Goal: Information Seeking & Learning: Learn about a topic

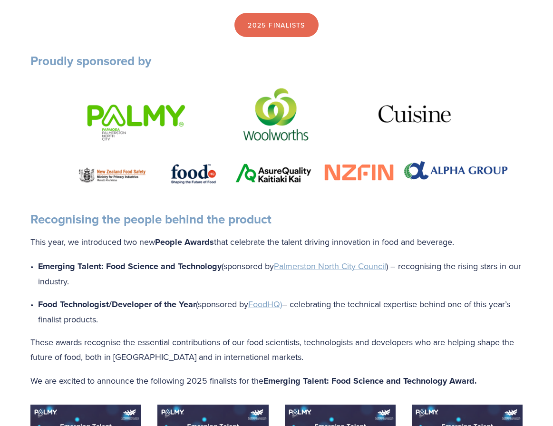
scroll to position [571, 0]
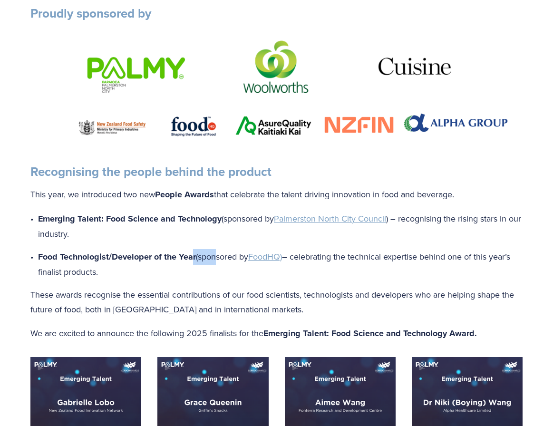
drag, startPoint x: 192, startPoint y: 261, endPoint x: 213, endPoint y: 258, distance: 21.1
click at [213, 258] on p "Food Technologist/Developer of the Year (sponsored by FoodHQ) – celebrating the…" at bounding box center [280, 264] width 485 height 30
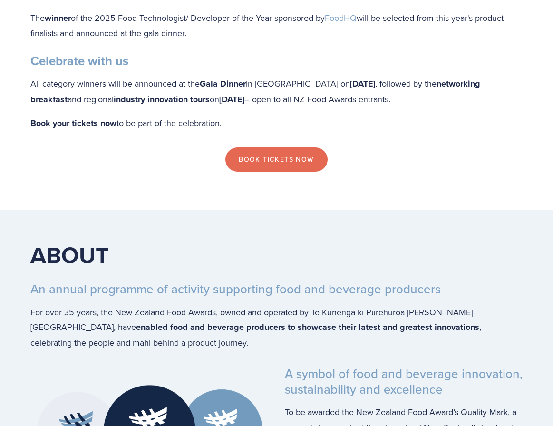
scroll to position [1141, 0]
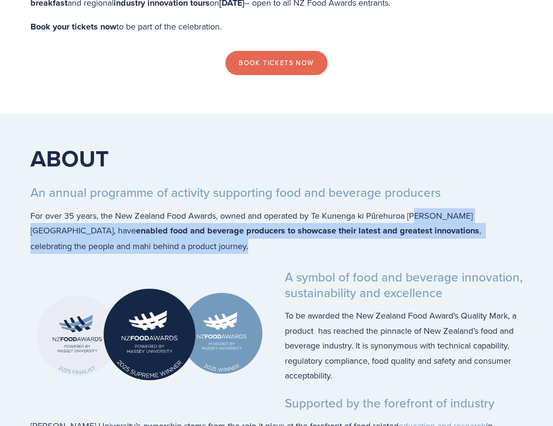
drag, startPoint x: 413, startPoint y: 245, endPoint x: 421, endPoint y: 219, distance: 27.8
click at [421, 219] on p "For over 35 years, the New Zealand Food Awards, owned and operated by Te Kuneng…" at bounding box center [276, 231] width 492 height 46
drag, startPoint x: 420, startPoint y: 216, endPoint x: 420, endPoint y: 241, distance: 24.3
click at [420, 241] on p "For over 35 years, the New Zealand Food Awards, owned and operated by Te Kuneng…" at bounding box center [276, 231] width 492 height 46
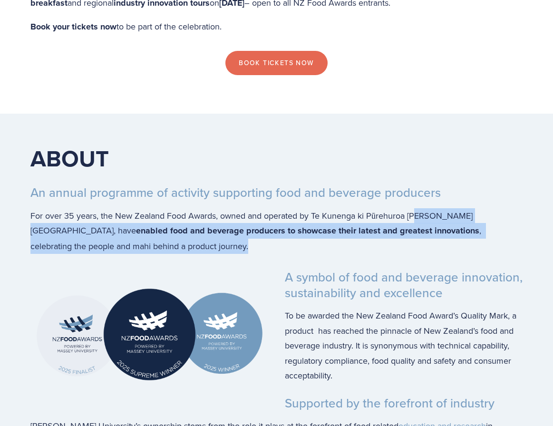
click at [420, 241] on p "For over 35 years, the New Zealand Food Awards, owned and operated by Te Kuneng…" at bounding box center [276, 231] width 492 height 46
drag, startPoint x: 420, startPoint y: 241, endPoint x: 419, endPoint y: 214, distance: 26.6
click at [419, 214] on p "For over 35 years, the New Zealand Food Awards, owned and operated by Te Kuneng…" at bounding box center [276, 231] width 492 height 46
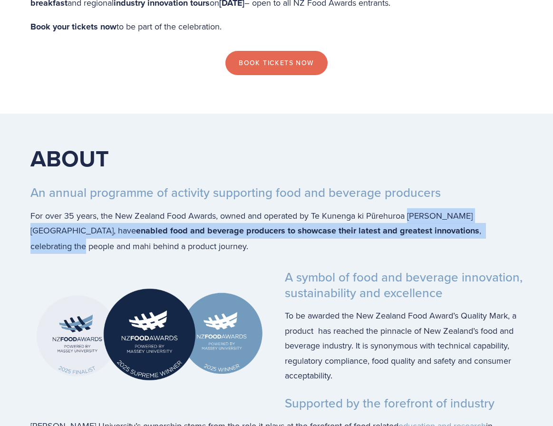
drag, startPoint x: 419, startPoint y: 214, endPoint x: 419, endPoint y: 236, distance: 21.9
click at [419, 236] on p "For over 35 years, the New Zealand Food Awards, owned and operated by Te Kuneng…" at bounding box center [276, 231] width 492 height 46
drag, startPoint x: 419, startPoint y: 236, endPoint x: 422, endPoint y: 209, distance: 27.3
click at [422, 209] on p "For over 35 years, the New Zealand Food Awards, owned and operated by Te Kuneng…" at bounding box center [276, 231] width 492 height 46
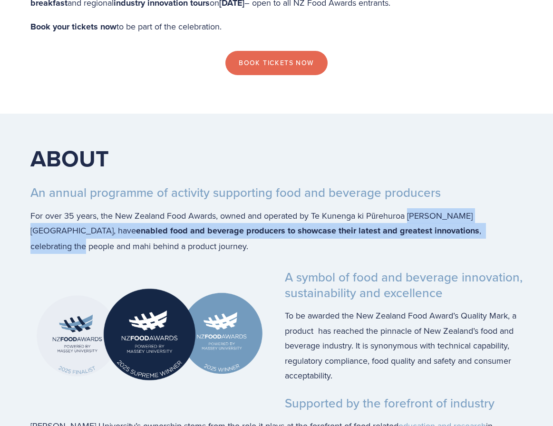
click at [422, 209] on p "For over 35 years, the New Zealand Food Awards, owned and operated by Te Kuneng…" at bounding box center [276, 231] width 492 height 46
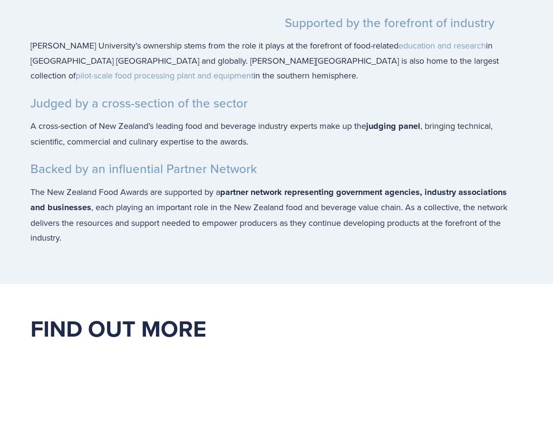
scroll to position [1712, 0]
